Goal: Browse casually

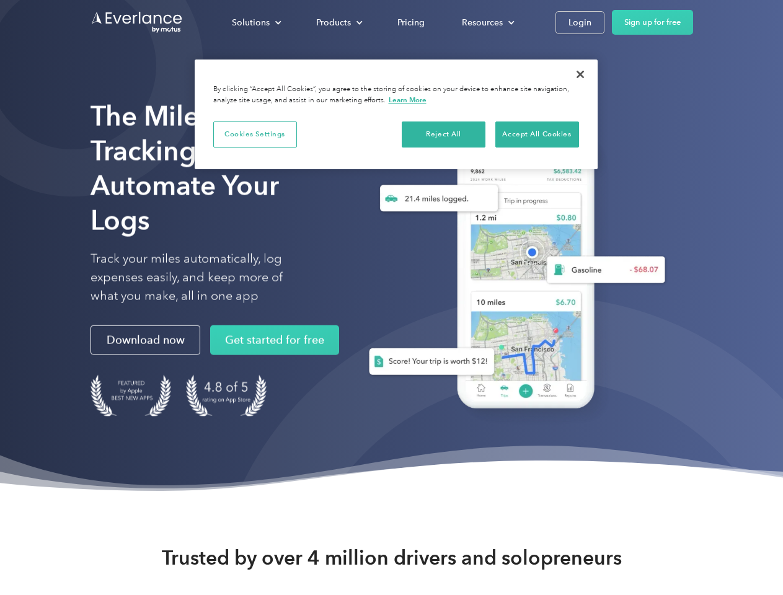
click at [256, 22] on div "Solutions" at bounding box center [251, 23] width 38 height 16
click at [338, 22] on div "Products" at bounding box center [333, 23] width 35 height 16
click at [487, 22] on div "Resources" at bounding box center [482, 23] width 41 height 16
click at [255, 134] on button "Cookies Settings" at bounding box center [255, 135] width 84 height 26
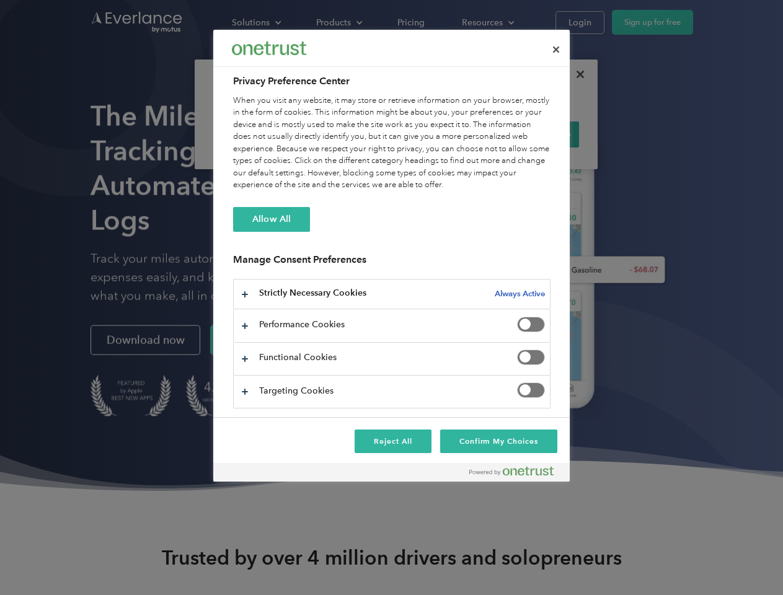
click at [444, 134] on div "When you visit any website, it may store or retrieve information on your browse…" at bounding box center [392, 143] width 318 height 97
click at [537, 134] on div "When you visit any website, it may store or retrieve information on your browse…" at bounding box center [392, 143] width 318 height 97
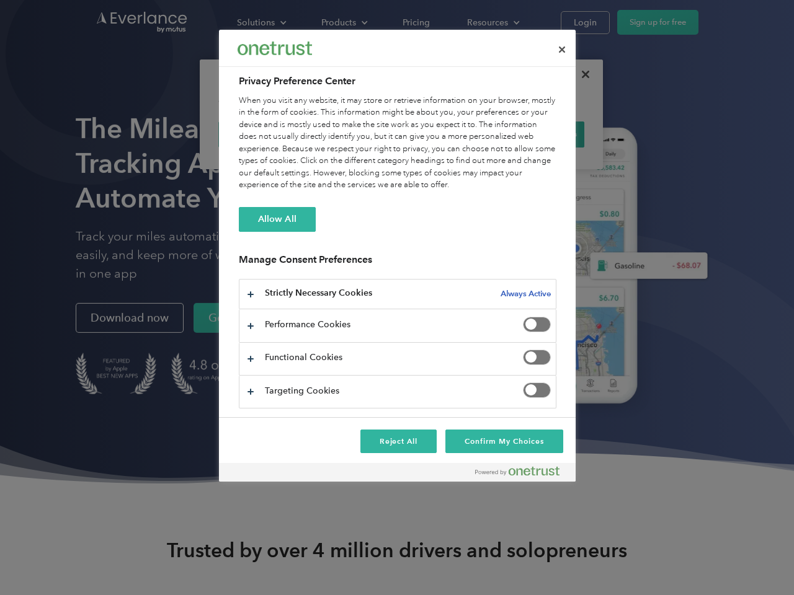
click at [581, 74] on div at bounding box center [397, 297] width 794 height 595
